Goal: Task Accomplishment & Management: Complete application form

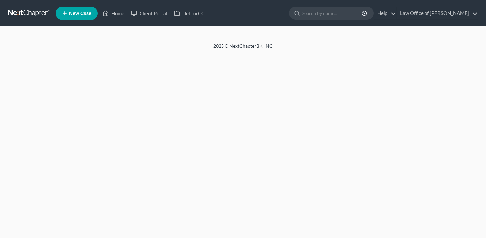
select select "3"
select select "6"
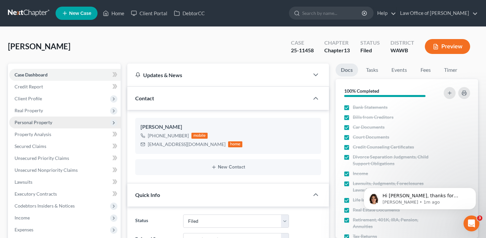
click at [71, 120] on span "Personal Property" at bounding box center [64, 122] width 111 height 12
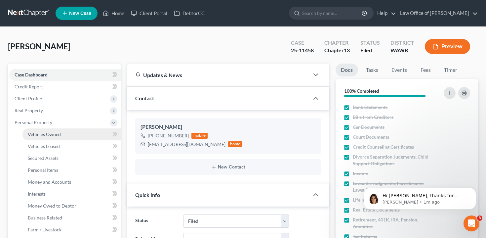
click at [68, 136] on link "Vehicles Owned" at bounding box center [71, 134] width 98 height 12
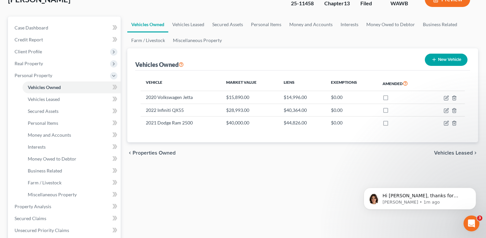
scroll to position [47, 0]
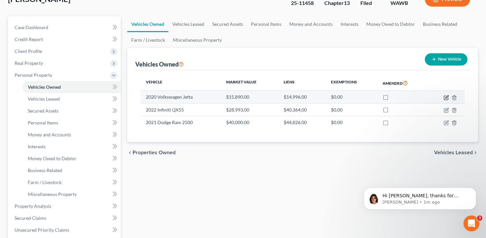
click at [446, 98] on icon "button" at bounding box center [446, 96] width 3 height 3
select select "0"
select select "6"
select select "4"
select select "0"
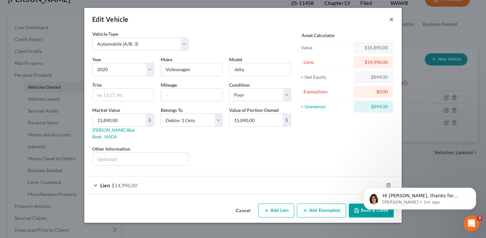
click at [390, 22] on button "×" at bounding box center [391, 19] width 5 height 8
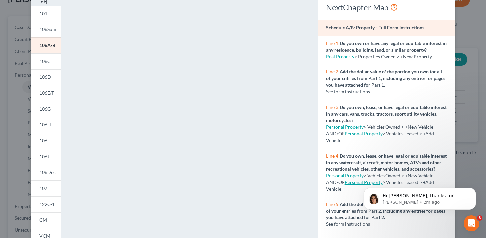
scroll to position [33, 0]
click at [49, 81] on link "106D" at bounding box center [45, 77] width 29 height 16
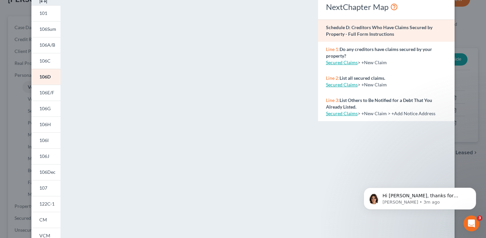
click at [11, 150] on div "Petition Preview Schedule D: Creditors Who Have Claims Secured by Property × 10…" at bounding box center [243, 119] width 486 height 238
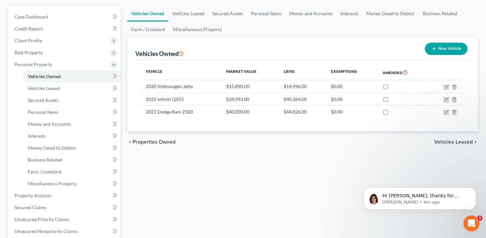
scroll to position [0, 0]
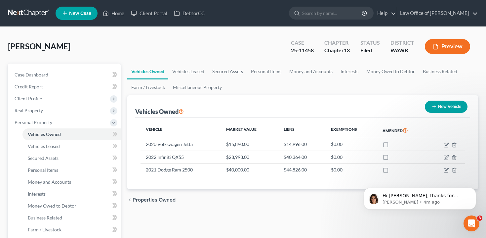
click at [447, 46] on button "Preview" at bounding box center [447, 46] width 45 height 15
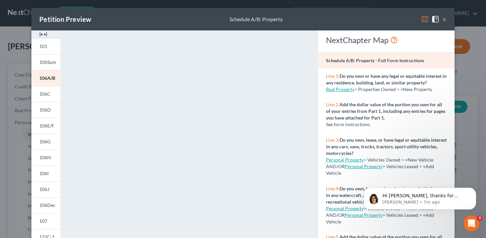
click at [20, 131] on div "Petition Preview Schedule A/B: Property × 101 106Sum 106A/B 106C 106D 106E/F 10…" at bounding box center [243, 119] width 486 height 238
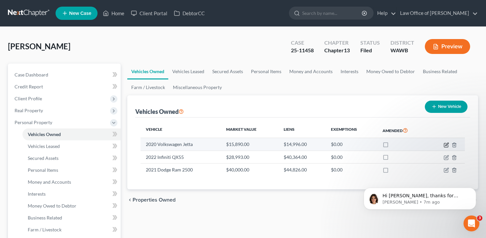
click at [445, 145] on icon "button" at bounding box center [446, 143] width 3 height 3
select select "0"
select select "6"
select select "4"
select select "0"
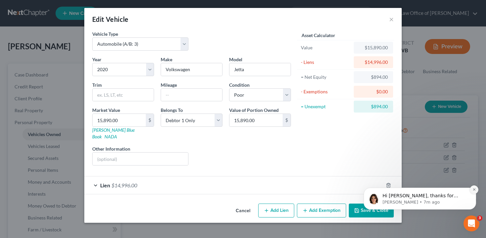
click at [475, 190] on icon "Dismiss notification" at bounding box center [474, 189] width 4 height 4
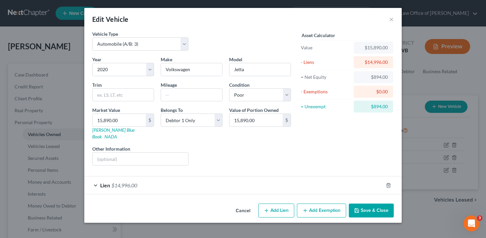
click at [178, 176] on div "Lien $14,996.00" at bounding box center [233, 185] width 299 height 18
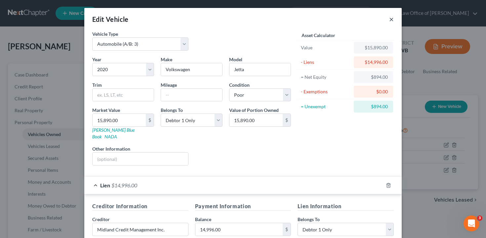
click at [392, 20] on button "×" at bounding box center [391, 19] width 5 height 8
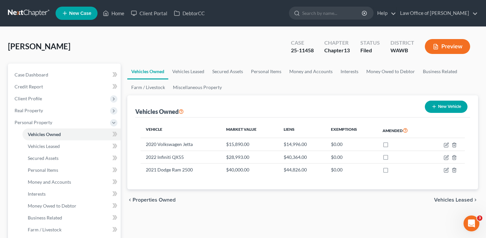
click at [449, 45] on button "Preview" at bounding box center [447, 46] width 45 height 15
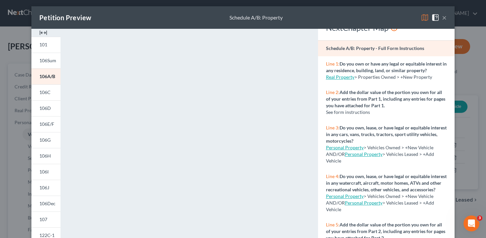
scroll to position [16, 0]
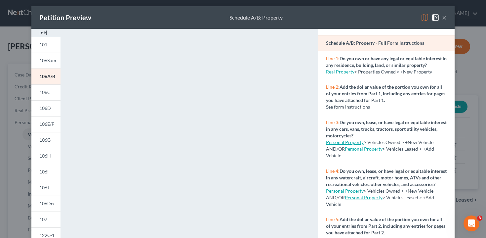
click at [24, 171] on div "Petition Preview Schedule A/B: Property × 101 106Sum 106A/B 106C 106D 106E/F 10…" at bounding box center [243, 119] width 486 height 238
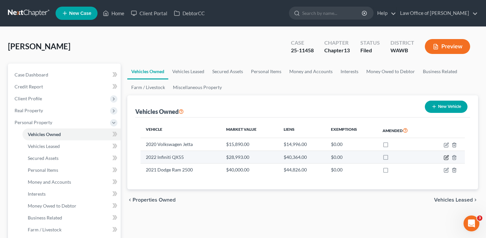
click at [446, 155] on icon "button" at bounding box center [446, 157] width 5 height 5
select select "0"
select select "4"
select select "2"
select select "0"
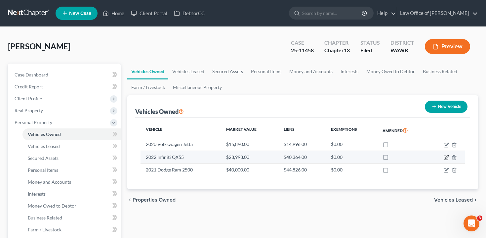
select select "4"
select select "0"
select select "2"
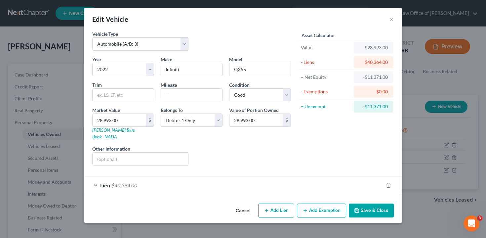
click at [257, 180] on div "Lien $40,364.00" at bounding box center [233, 185] width 299 height 18
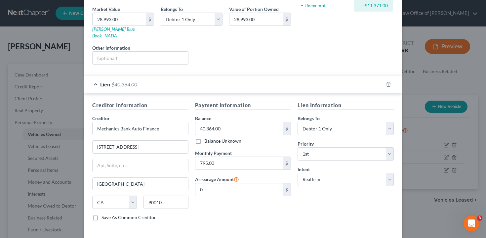
scroll to position [101, 0]
click at [421, 77] on div "Edit Vehicle × Vehicle Type Select Automobile (A/B: 3) Truck (A/B: 3) Trailer (…" at bounding box center [243, 119] width 486 height 238
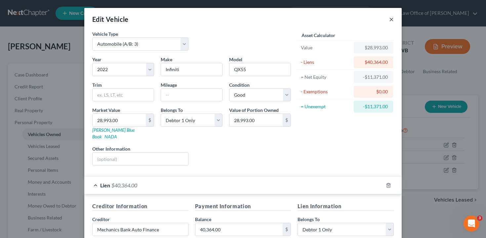
click at [393, 19] on button "×" at bounding box center [391, 19] width 5 height 8
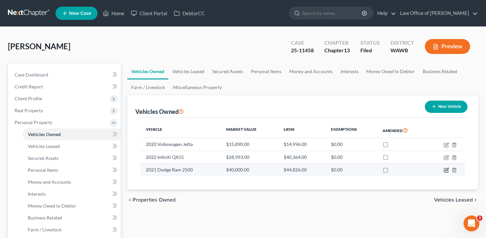
click at [446, 167] on icon "button" at bounding box center [446, 169] width 5 height 5
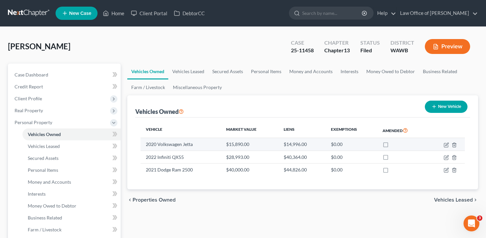
select select "0"
select select "5"
select select "2"
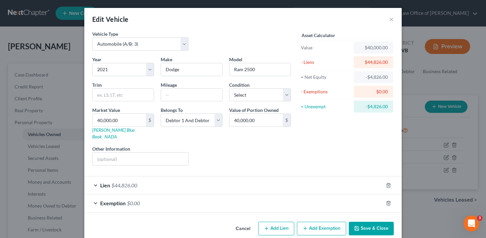
scroll to position [4, 0]
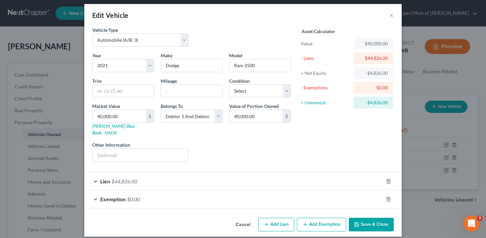
click at [341, 172] on div "Lien $44,826.00" at bounding box center [233, 181] width 299 height 18
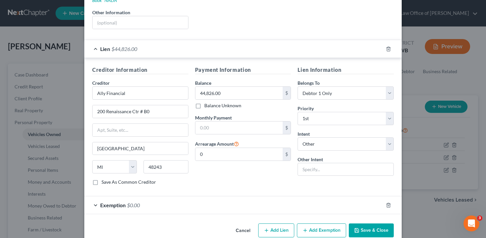
scroll to position [142, 0]
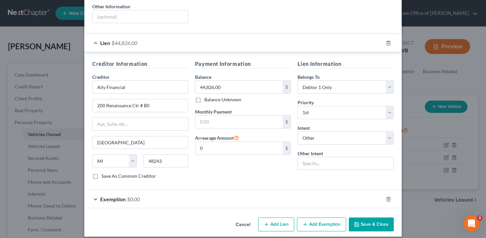
click at [158, 195] on div "Exemption $0.00" at bounding box center [233, 199] width 299 height 18
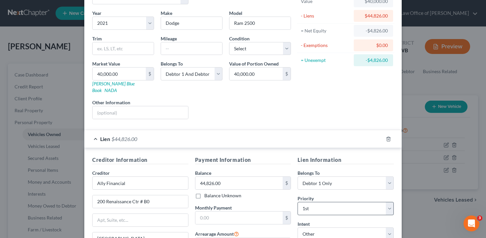
scroll to position [0, 0]
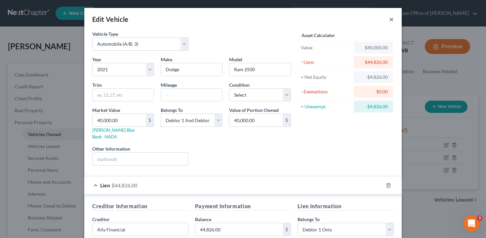
click at [392, 16] on button "×" at bounding box center [391, 19] width 5 height 8
